Goal: Navigation & Orientation: Find specific page/section

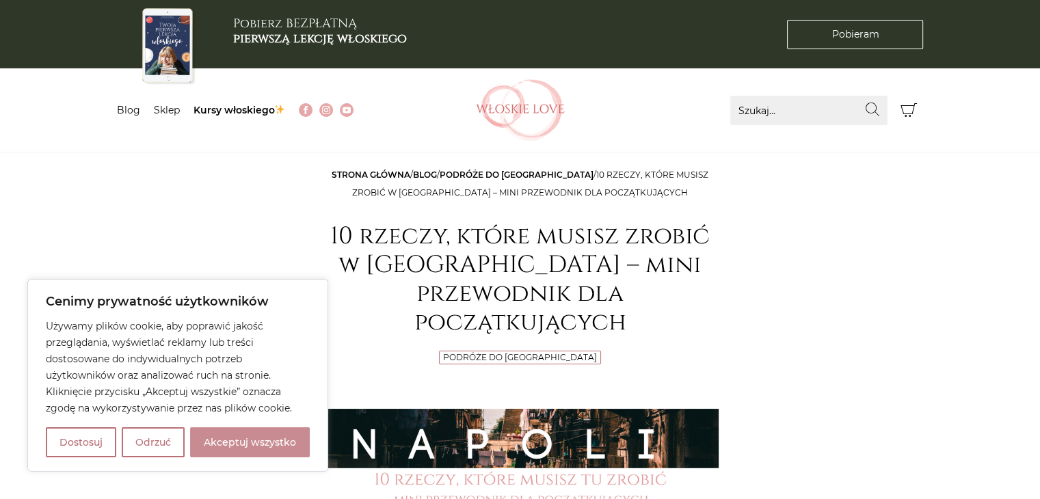
click at [236, 440] on button "Akceptuj wszystko" at bounding box center [250, 442] width 120 height 30
checkbox input "true"
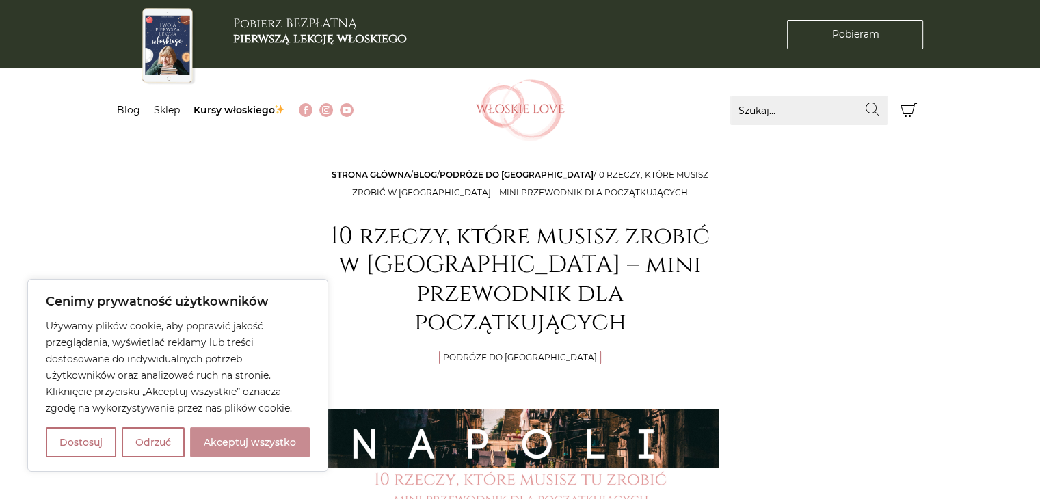
checkbox input "true"
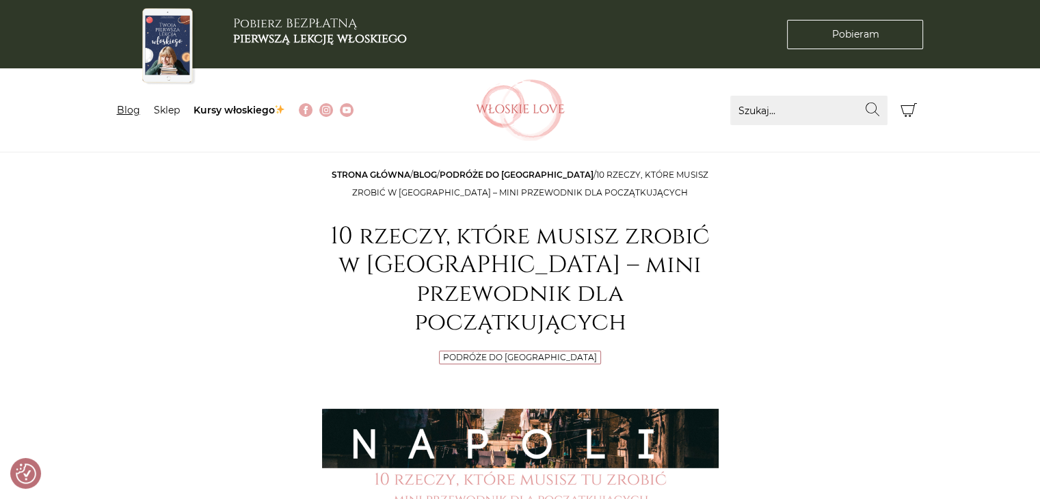
click at [125, 108] on link "Blog" at bounding box center [128, 110] width 23 height 12
